Goal: Information Seeking & Learning: Understand process/instructions

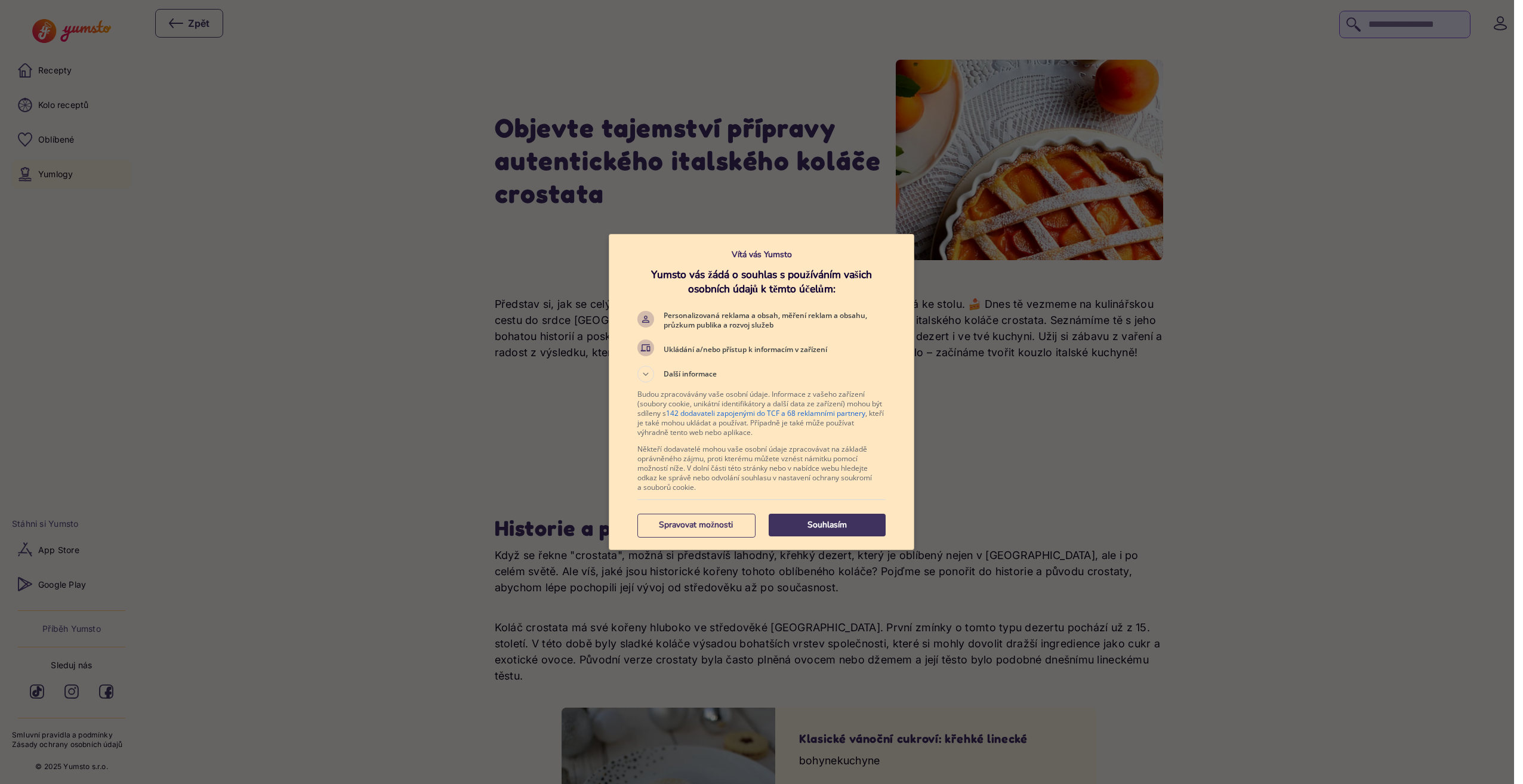
click at [860, 529] on p "Souhlasím" at bounding box center [827, 525] width 117 height 12
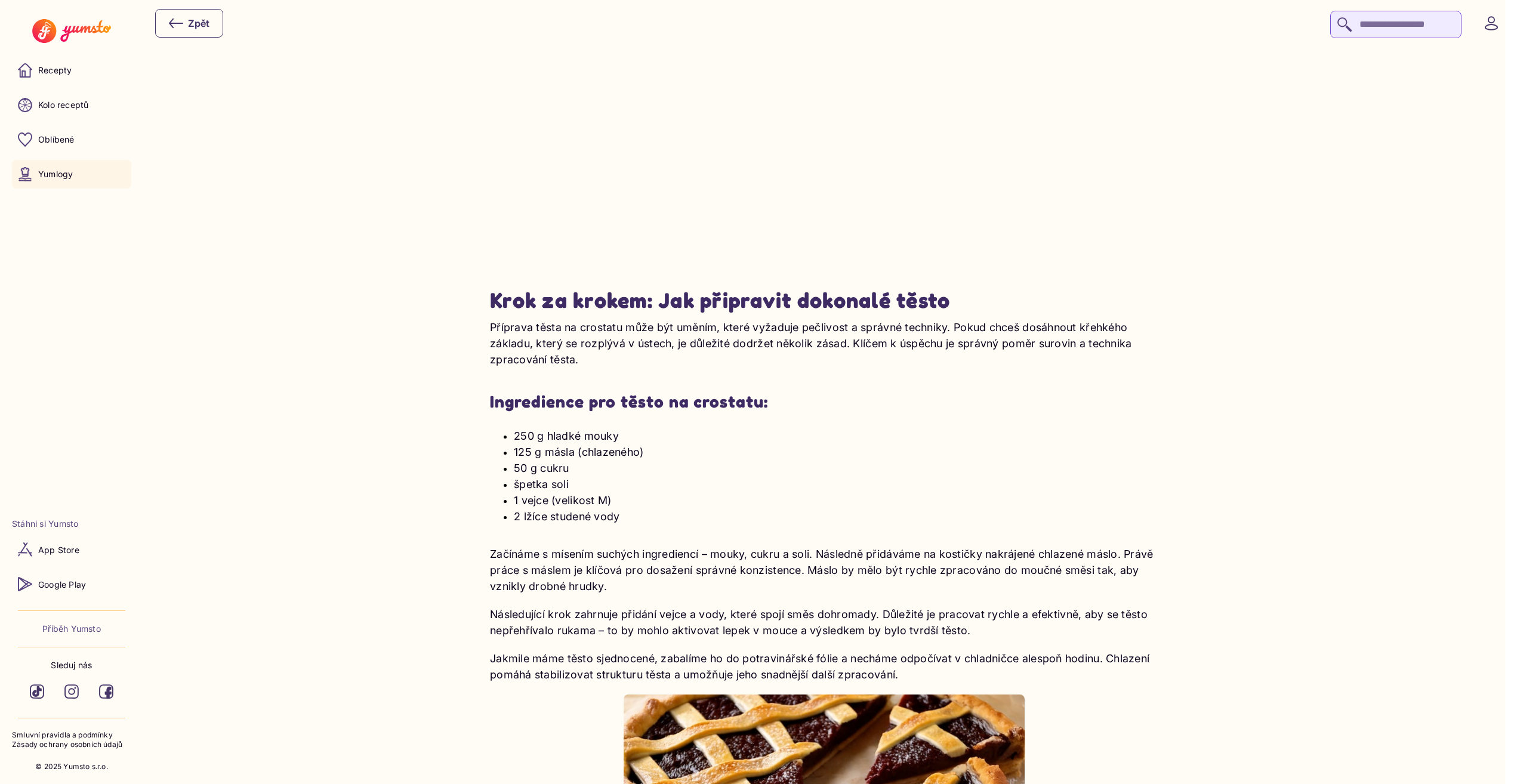
scroll to position [1849, 0]
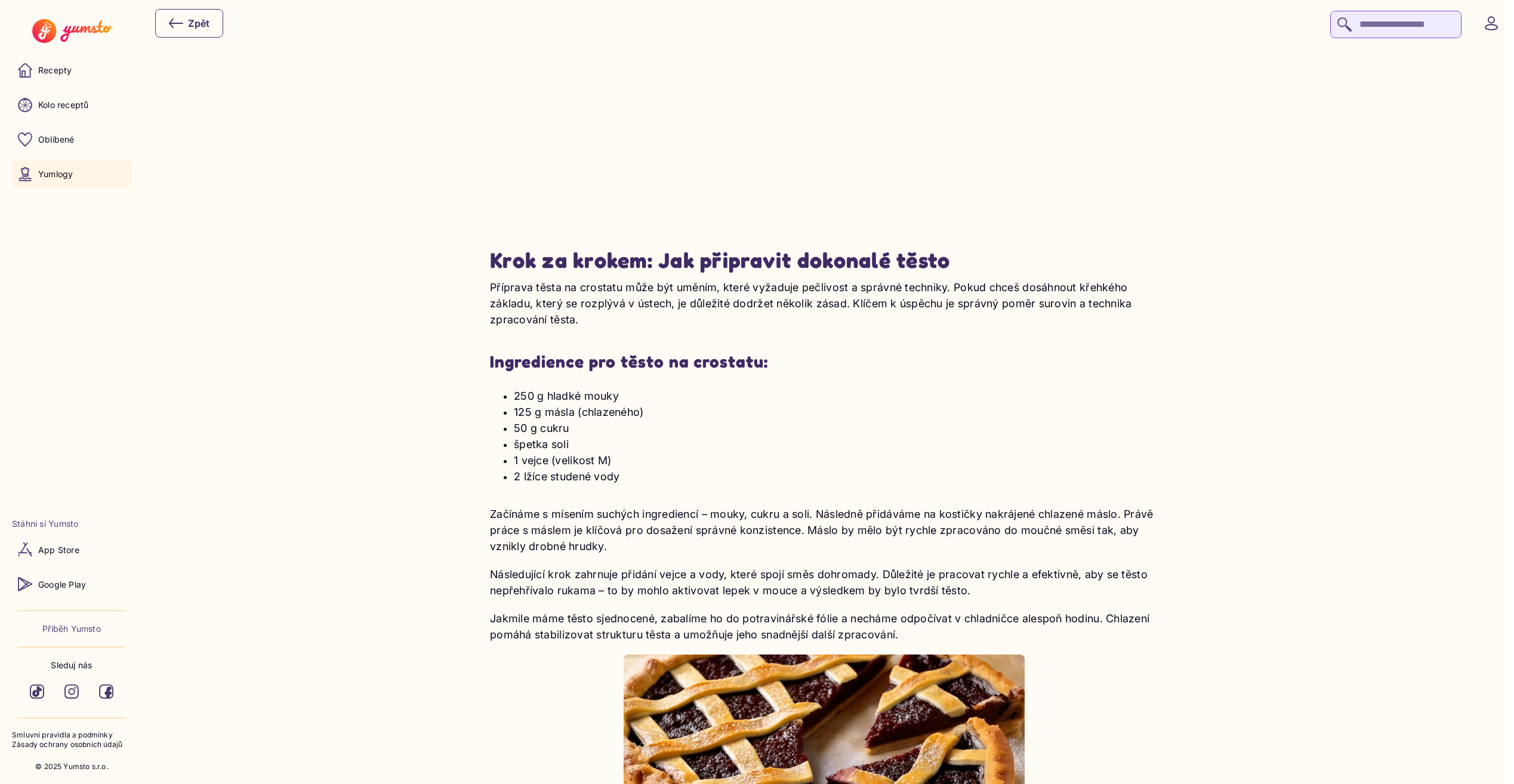
drag, startPoint x: 517, startPoint y: 379, endPoint x: 656, endPoint y: 459, distance: 160.4
click at [656, 459] on ul "250 g hladké mouky 125 g másla (chlazeného) 50 g cukru špetka soli 1 vejce (vel…" at bounding box center [824, 435] width 669 height 97
copy ul "250 g hladké mouky 125 g másla (chlazeného) 50 g cukru špetka soli 1 vejce (vel…"
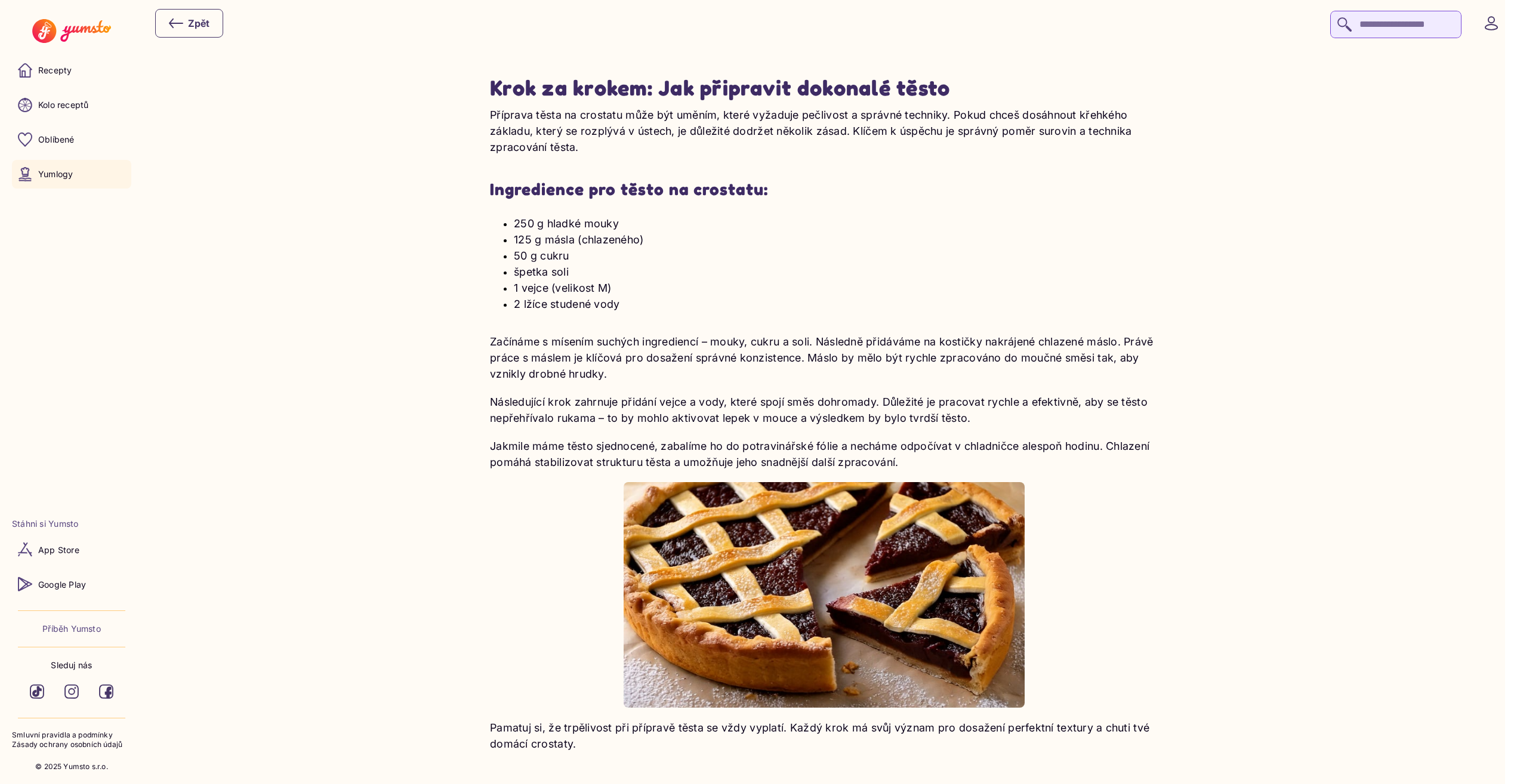
scroll to position [2028, 0]
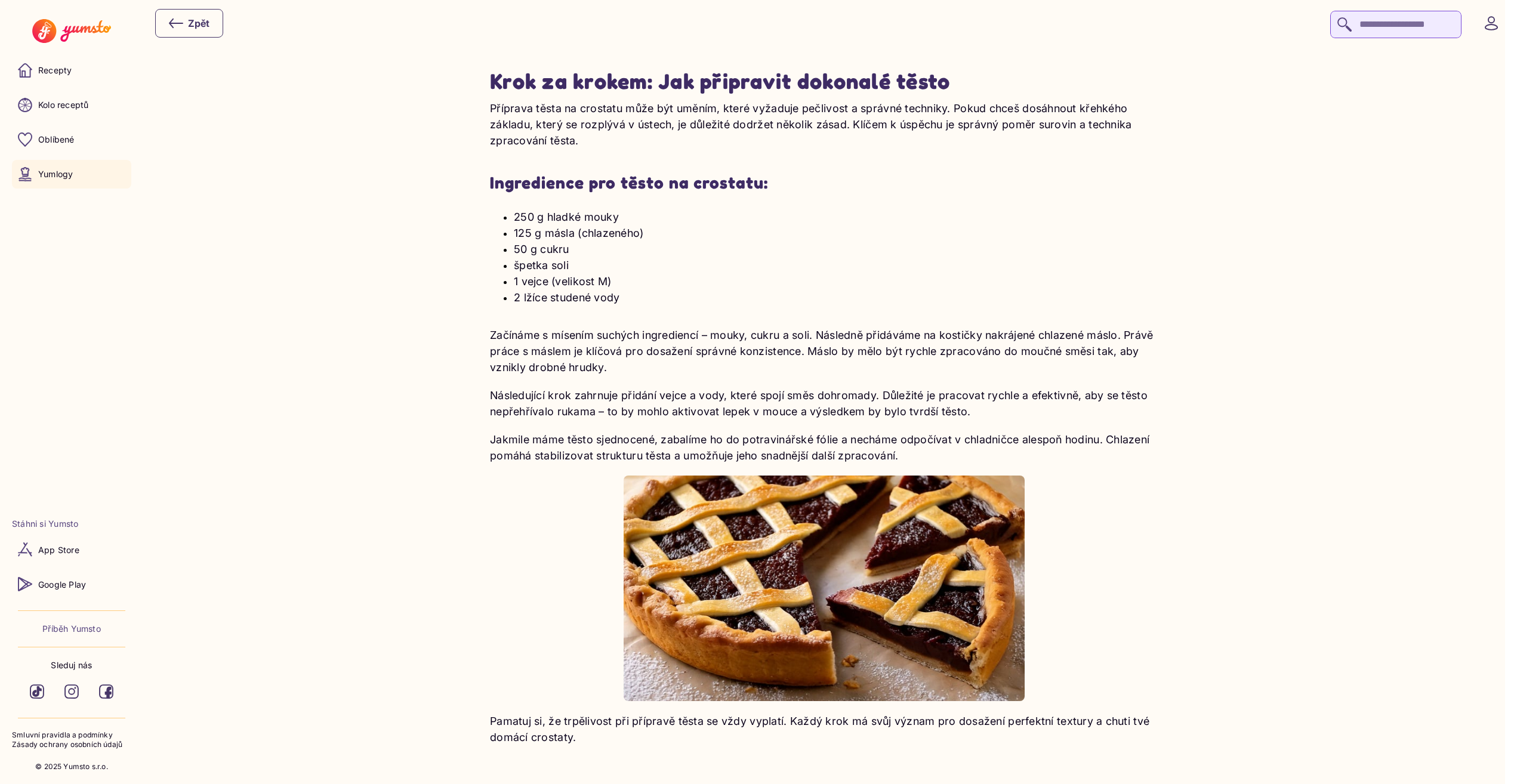
drag, startPoint x: 496, startPoint y: 317, endPoint x: 936, endPoint y: 439, distance: 456.6
click at [936, 439] on div "250 g hladké mouky 125 g másla (chlazeného) 50 g cukru špetka soli 1 vejce (vel…" at bounding box center [824, 472] width 669 height 546
copy div "Začínáme s mísením suchých ingrediencí – mouky, cukru a soli. Následně přidávám…"
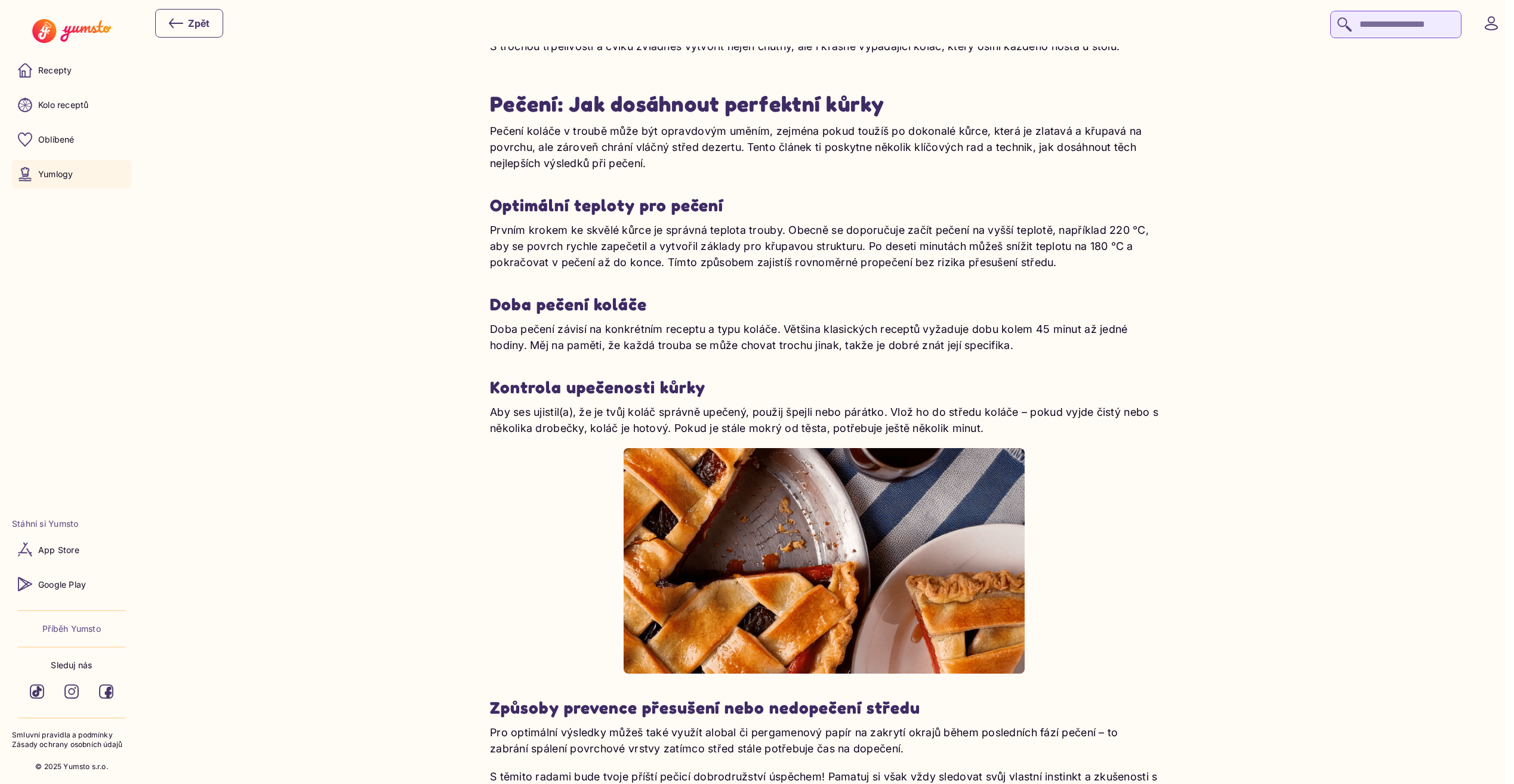
scroll to position [3878, 0]
drag, startPoint x: 492, startPoint y: 208, endPoint x: 1076, endPoint y: 249, distance: 585.4
copy p "Prvním krokem ke skvělé kůrce je správná teplota trouby. Obecně se doporučuje z…"
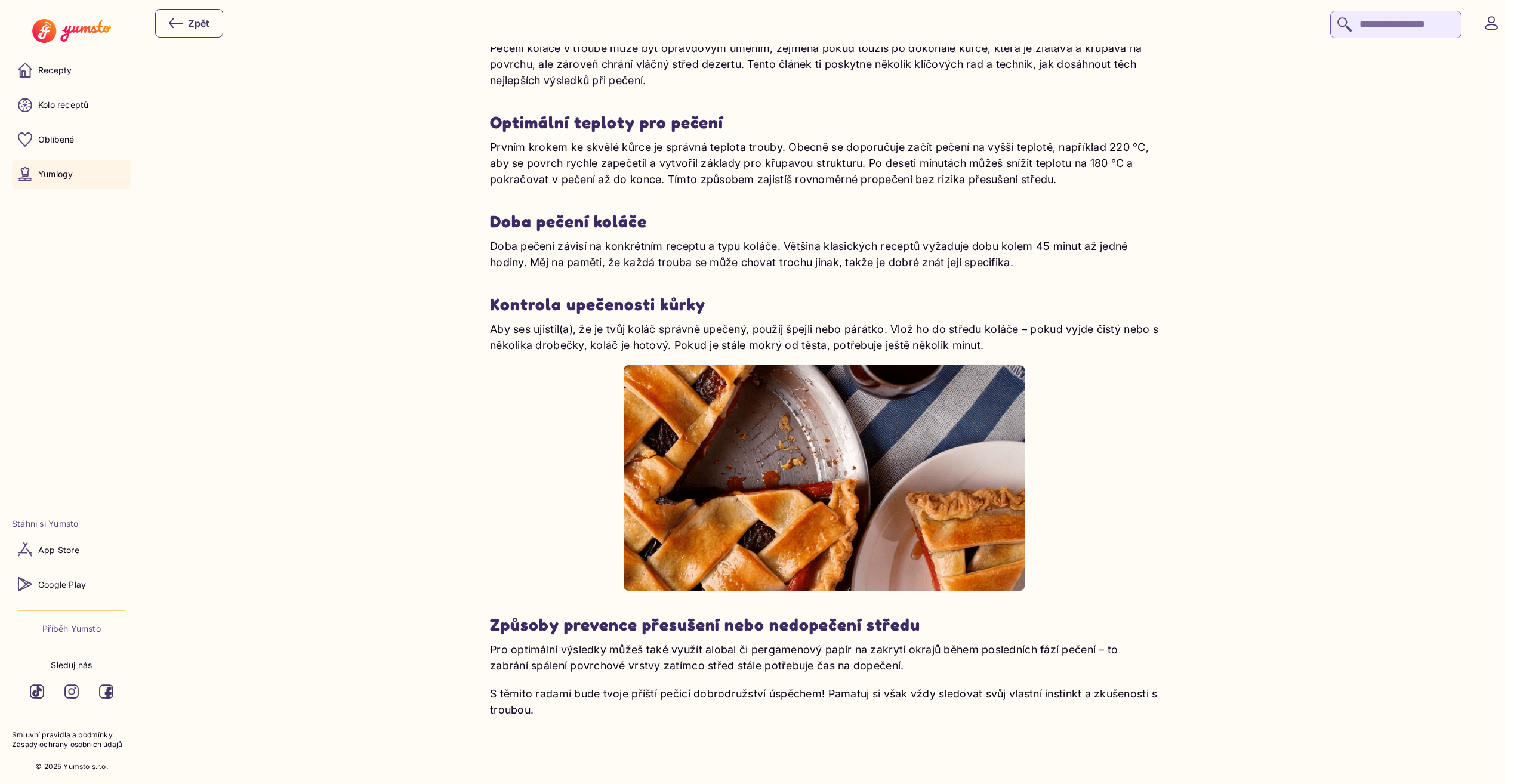
scroll to position [3997, 0]
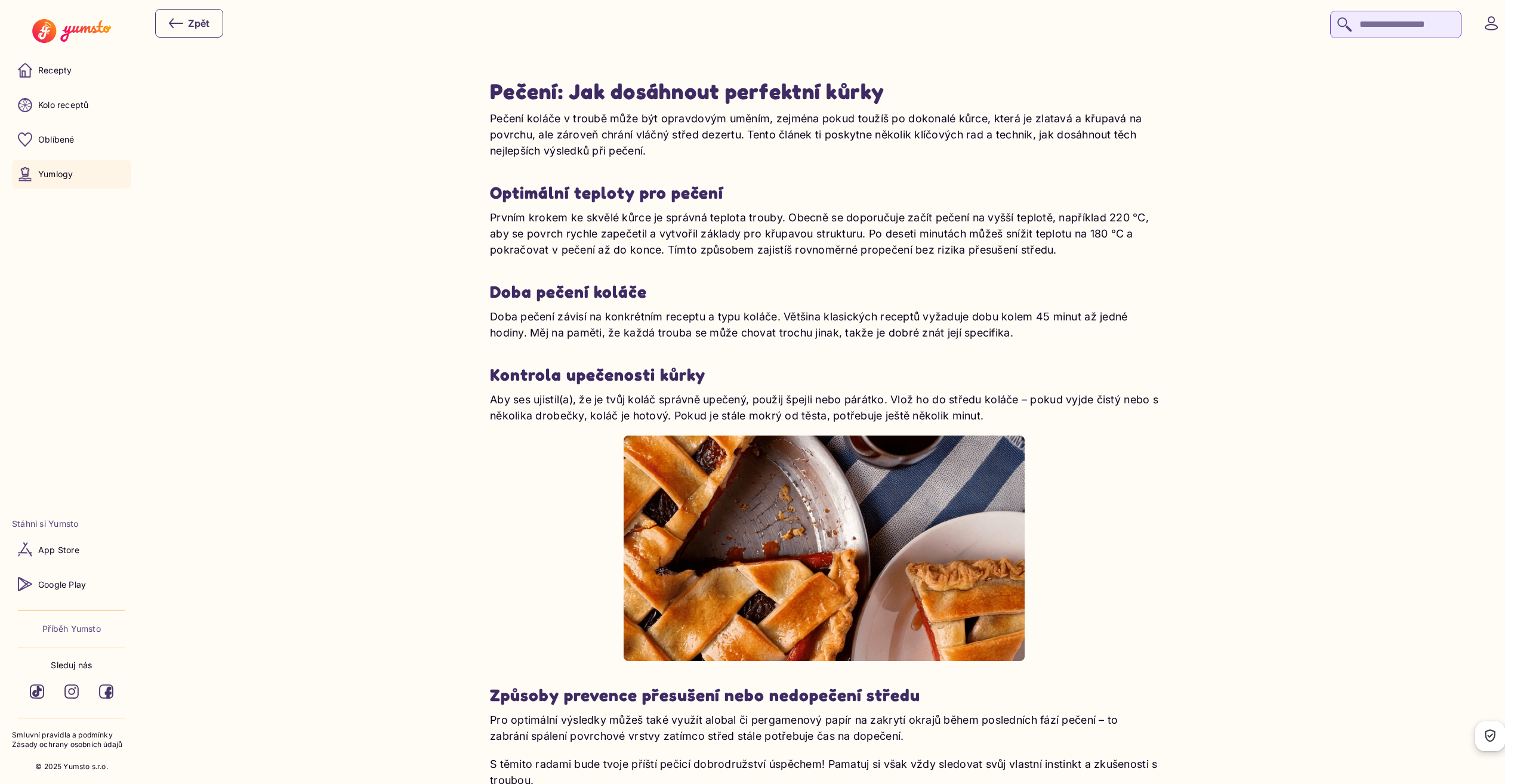
scroll to position [3866, 0]
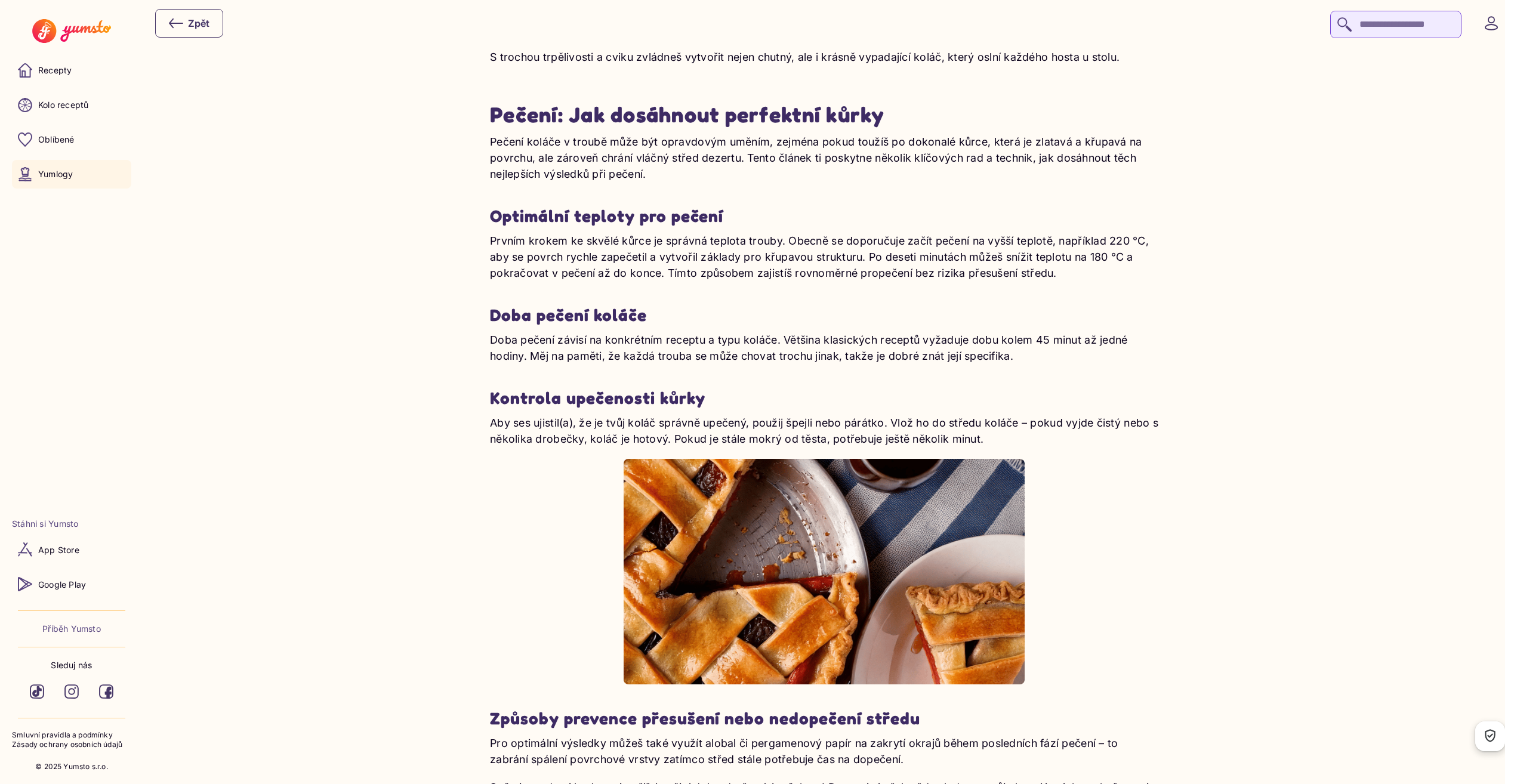
drag, startPoint x: 1035, startPoint y: 322, endPoint x: 1043, endPoint y: 322, distance: 8.0
click at [1035, 332] on p "Doba pečení závisí na konkrétním receptu a typu koláče. Většina klasických rece…" at bounding box center [824, 348] width 669 height 32
drag, startPoint x: 1041, startPoint y: 325, endPoint x: 529, endPoint y: 334, distance: 512.1
click at [529, 334] on p "Doba pečení závisí na konkrétním receptu a typu koláče. Většina klasických rece…" at bounding box center [824, 348] width 669 height 32
copy p "45 minut až jedné hodiny"
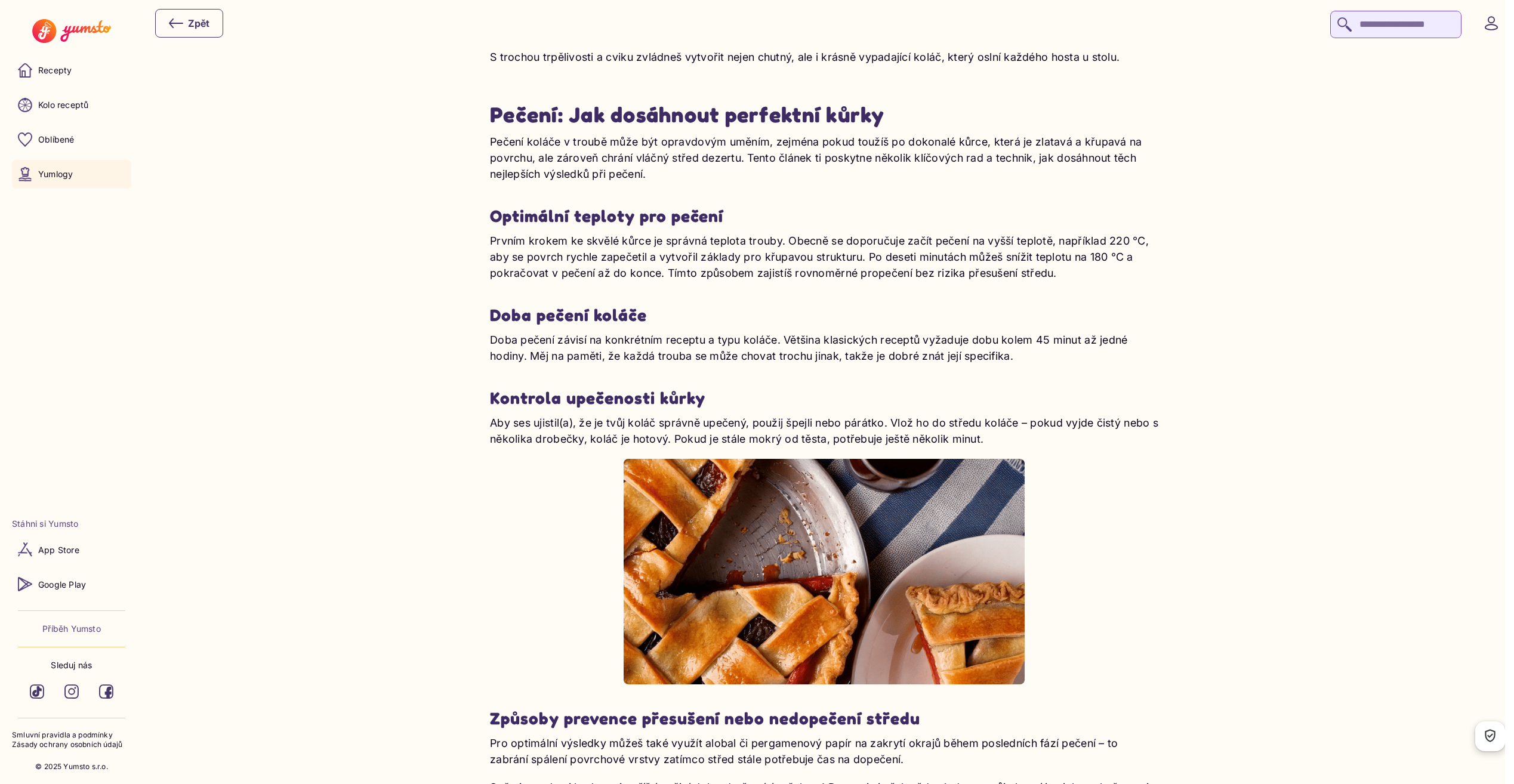
drag, startPoint x: 1357, startPoint y: 522, endPoint x: 1310, endPoint y: 524, distance: 47.0
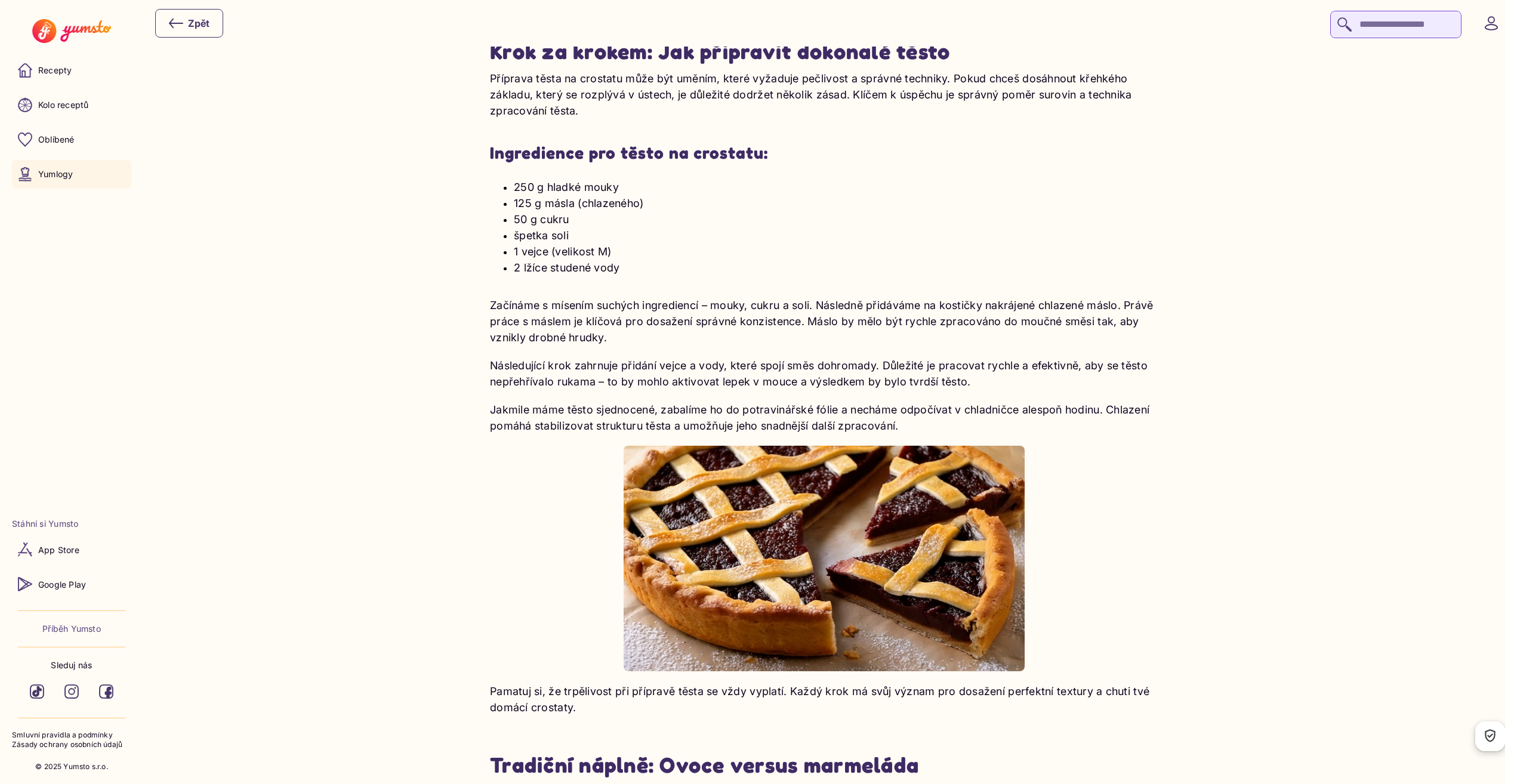
scroll to position [2016, 0]
